Goal: Task Accomplishment & Management: Use online tool/utility

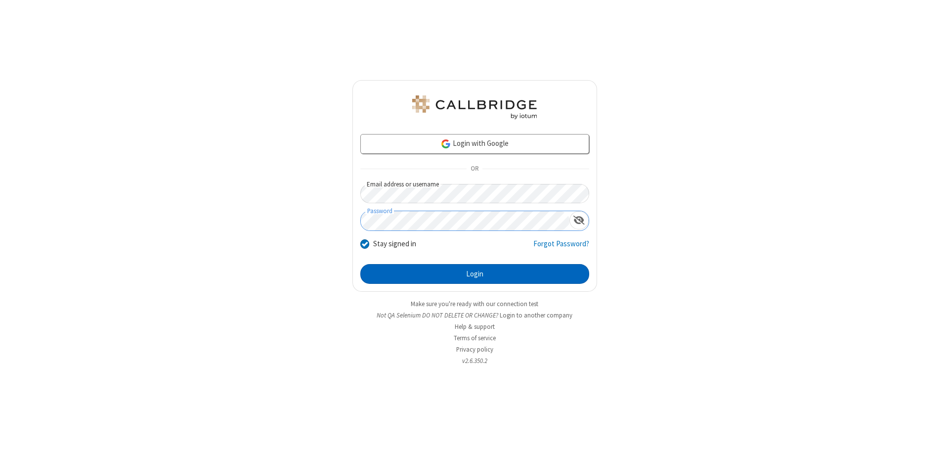
click at [474, 274] on button "Login" at bounding box center [474, 274] width 229 height 20
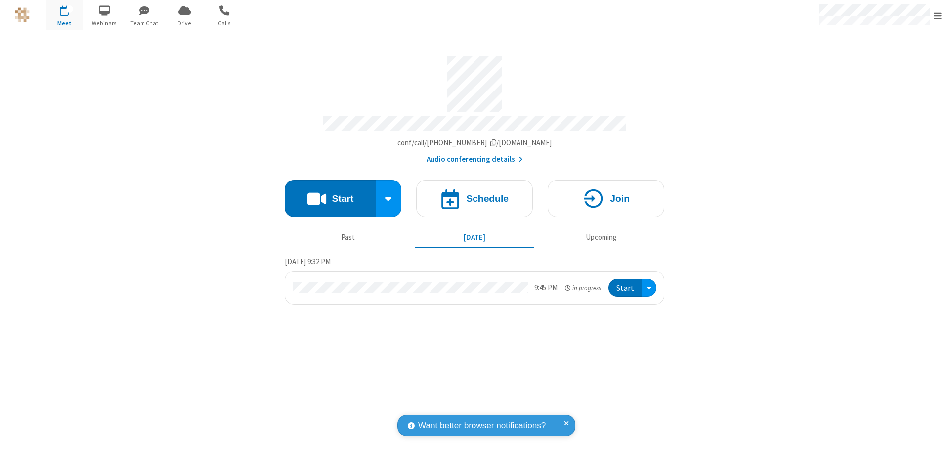
click at [937, 15] on span "Open menu" at bounding box center [937, 16] width 8 height 10
click at [184, 23] on span "Drive" at bounding box center [184, 23] width 37 height 9
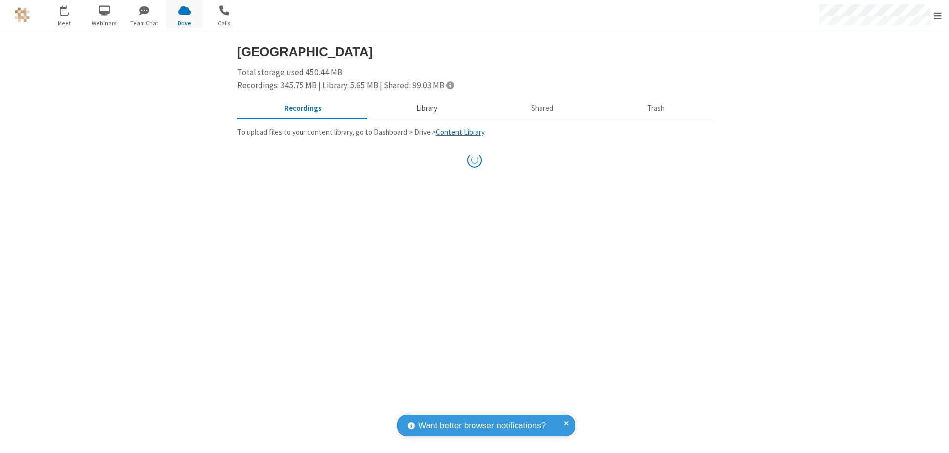
click at [421, 108] on button "Library" at bounding box center [427, 108] width 116 height 19
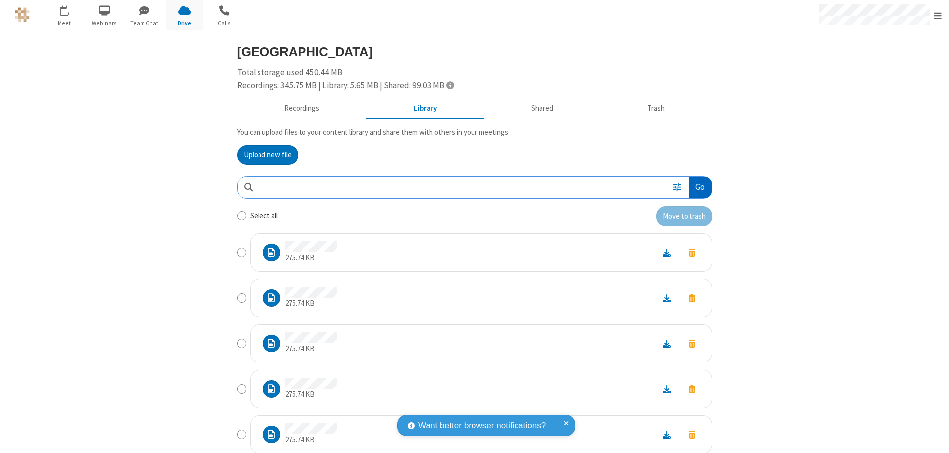
click at [696, 187] on button "Go" at bounding box center [699, 187] width 23 height 22
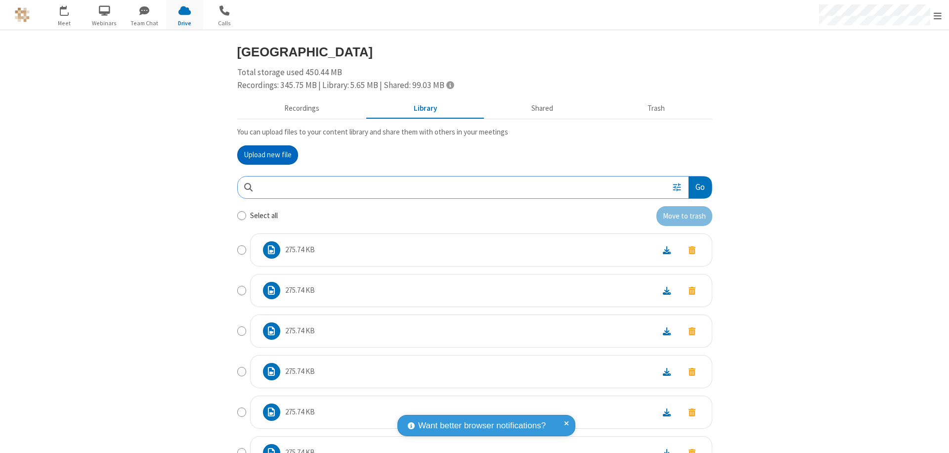
click at [263, 155] on button "Upload new file" at bounding box center [267, 155] width 61 height 20
